Goal: Navigation & Orientation: Find specific page/section

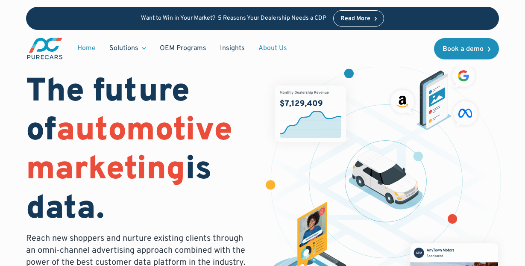
click at [271, 47] on link "About Us" at bounding box center [273, 48] width 42 height 16
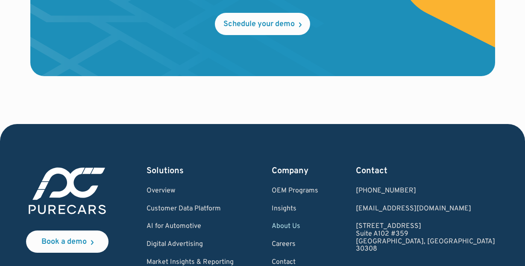
scroll to position [2394, 0]
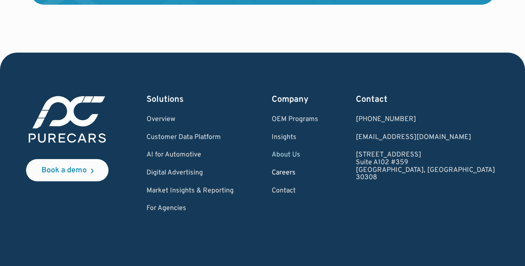
click at [319, 177] on link "Careers" at bounding box center [295, 173] width 47 height 8
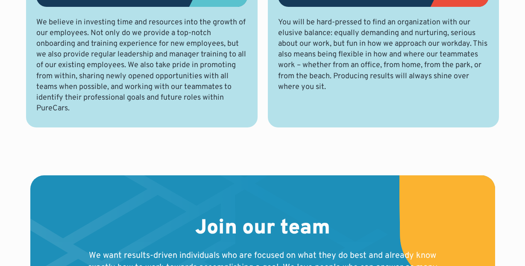
scroll to position [941, 0]
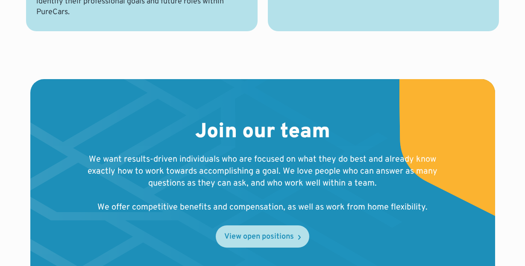
click at [263, 233] on div "View open positions" at bounding box center [259, 237] width 70 height 8
